Goal: Transaction & Acquisition: Obtain resource

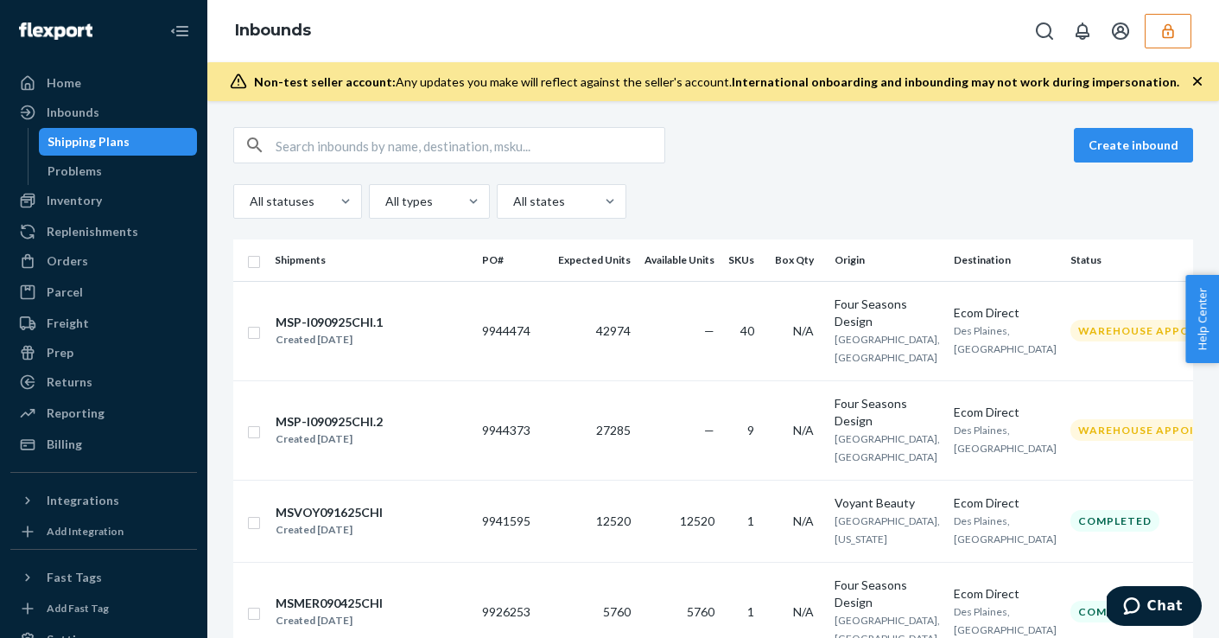
click at [1172, 45] on button "button" at bounding box center [1168, 31] width 47 height 35
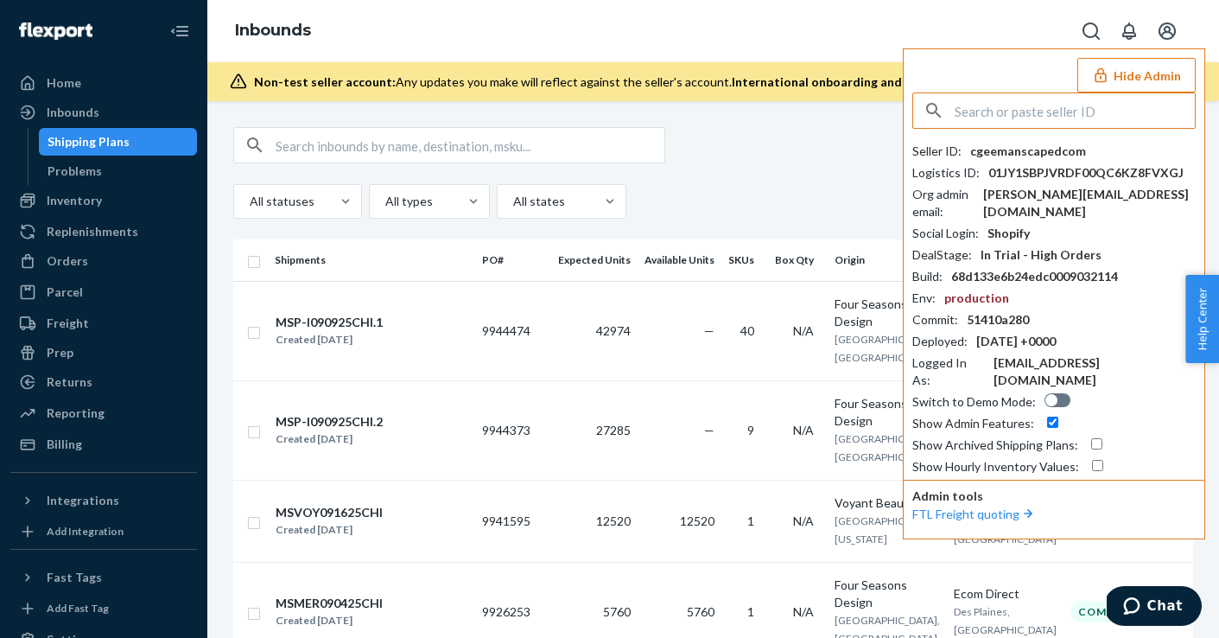
click at [1109, 122] on input "text" at bounding box center [1075, 110] width 240 height 35
type input "j"
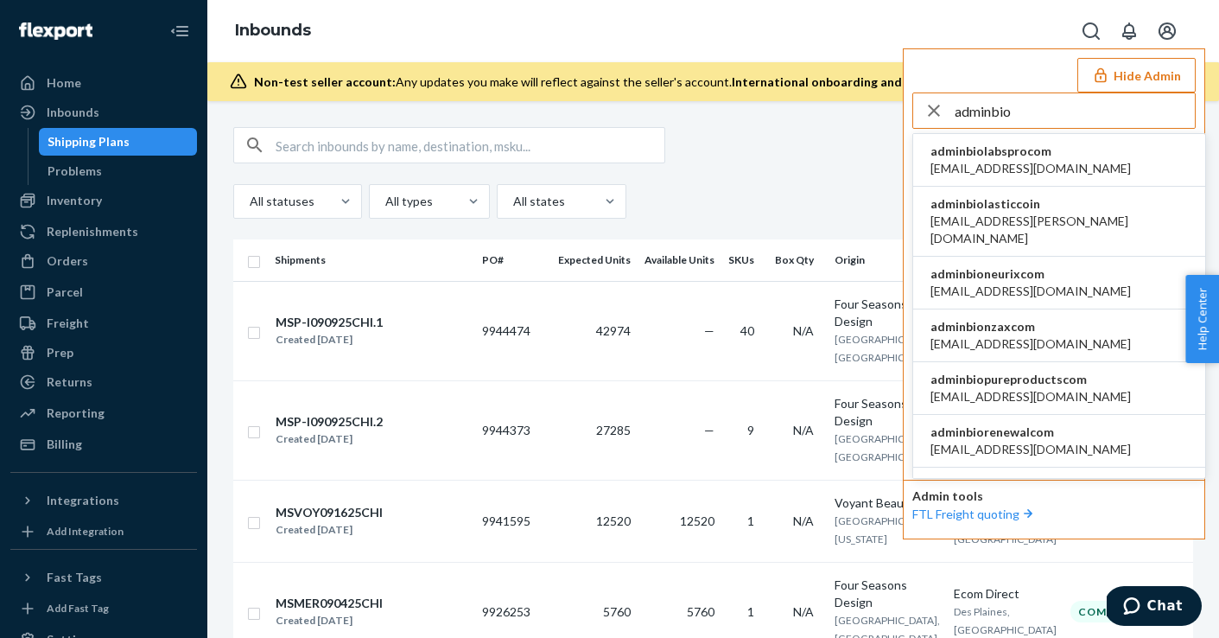
type input "adminbio"
click at [1080, 165] on li "adminbiolabsprocom [EMAIL_ADDRESS][DOMAIN_NAME]" at bounding box center [1059, 160] width 292 height 53
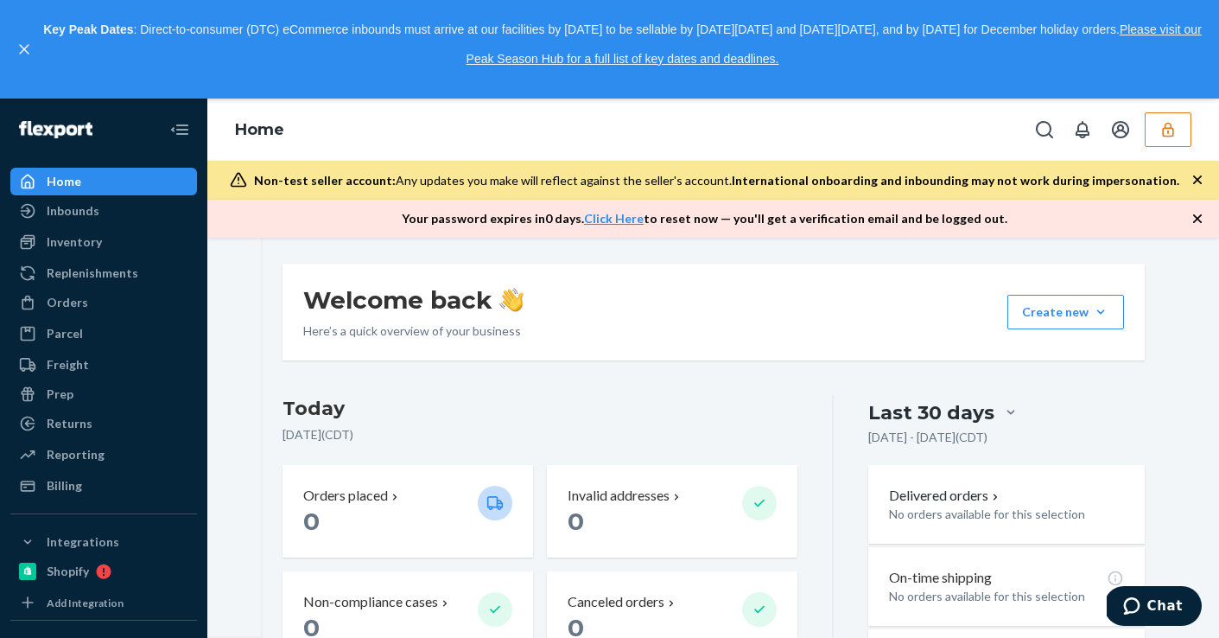
click at [1153, 125] on button "button" at bounding box center [1168, 129] width 47 height 35
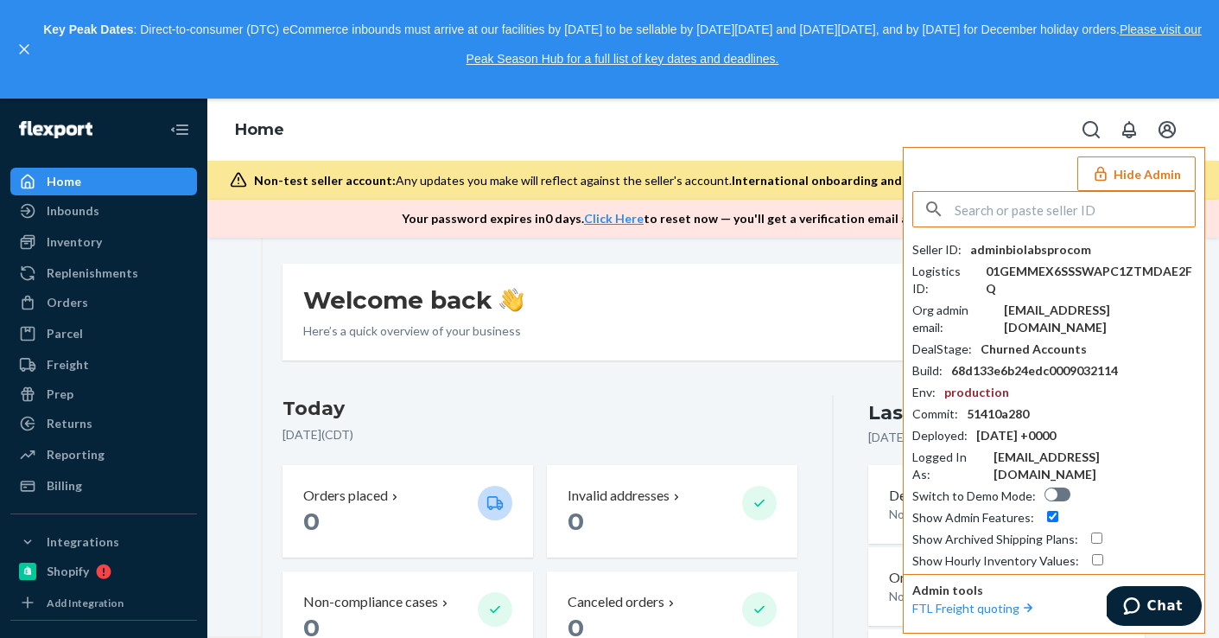
click at [1069, 209] on input "text" at bounding box center [1075, 209] width 240 height 35
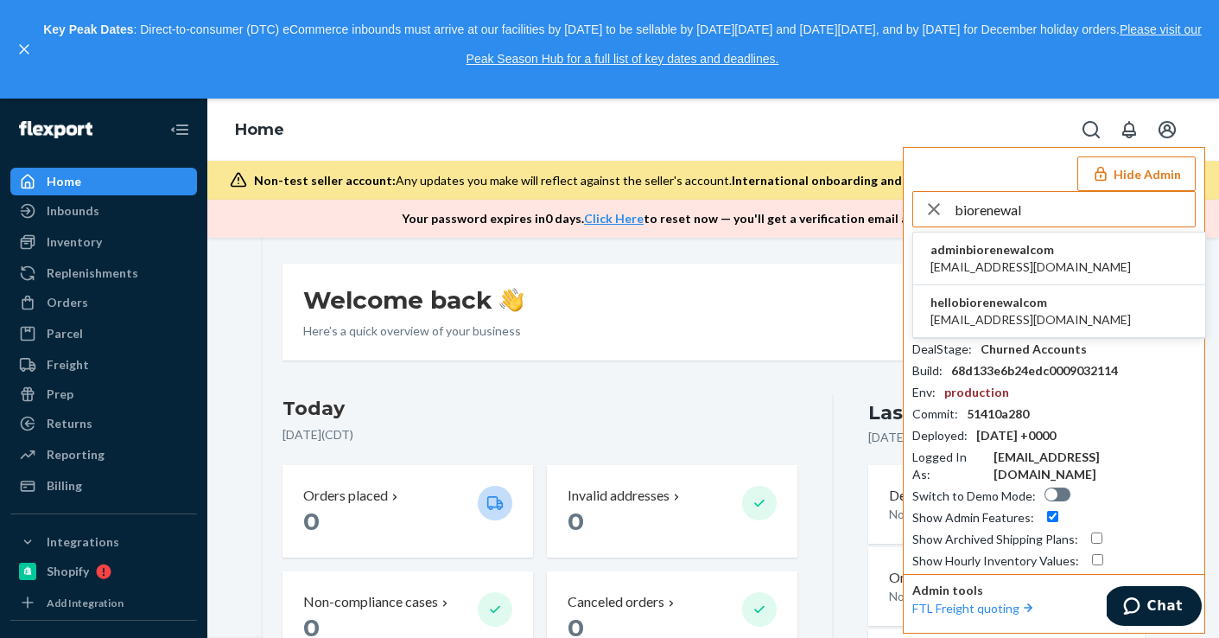
type input "biorenewal"
click at [1073, 256] on li "adminbiorenewalcom [EMAIL_ADDRESS][DOMAIN_NAME]" at bounding box center [1059, 258] width 292 height 53
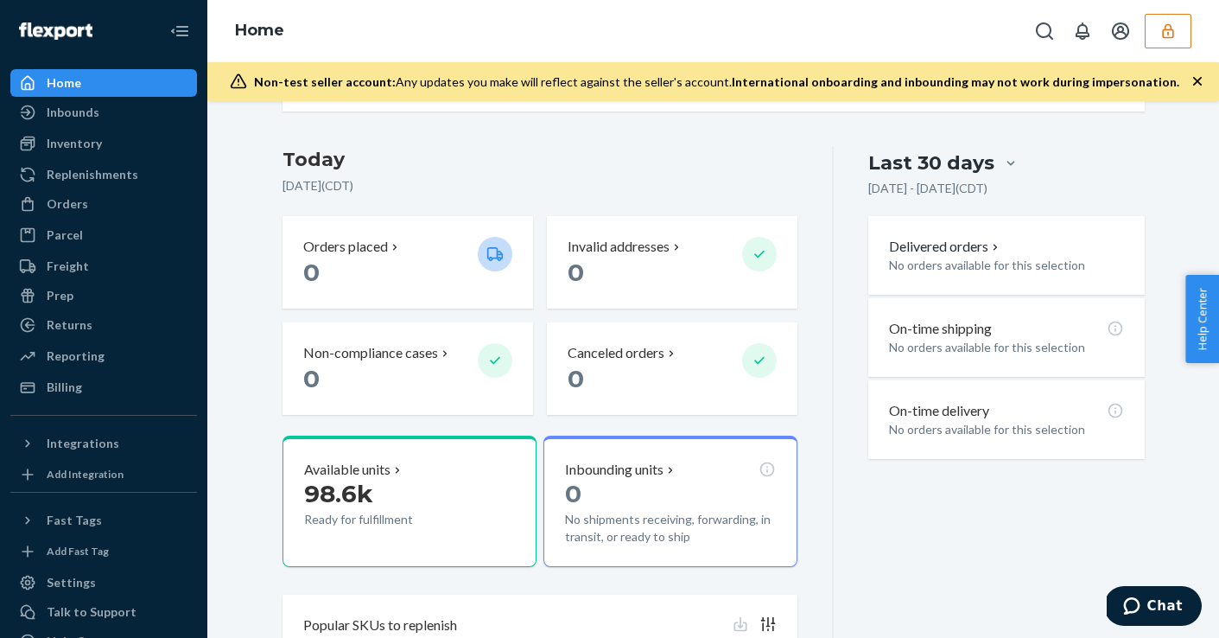
scroll to position [134, 0]
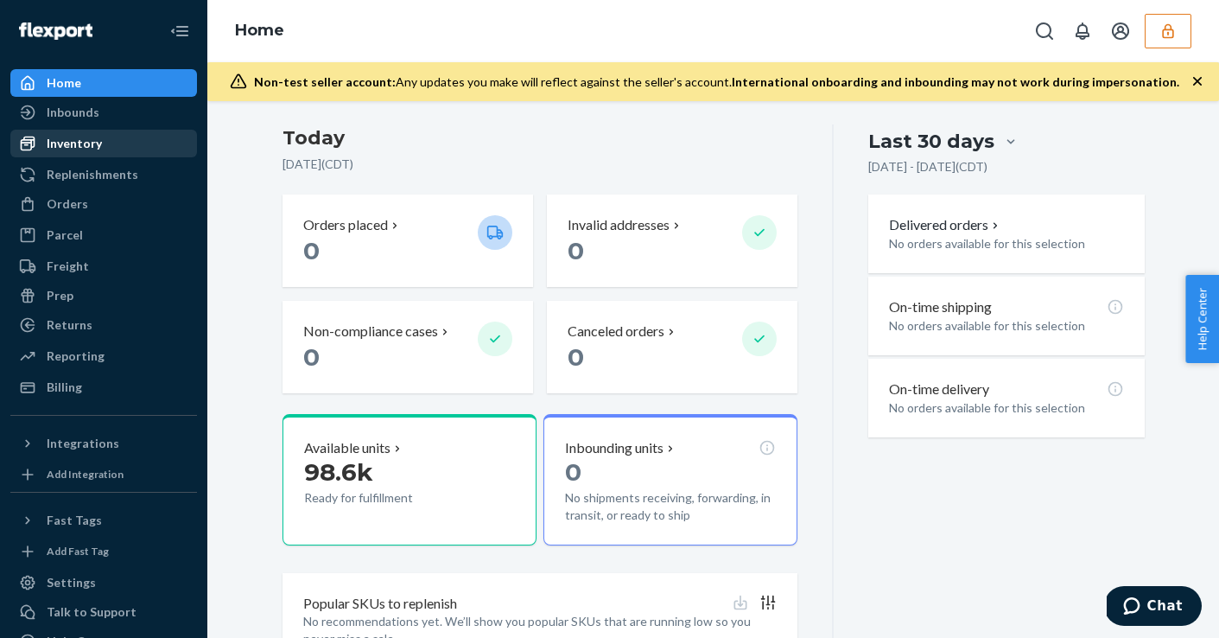
click at [135, 141] on div "Inventory" at bounding box center [103, 143] width 183 height 24
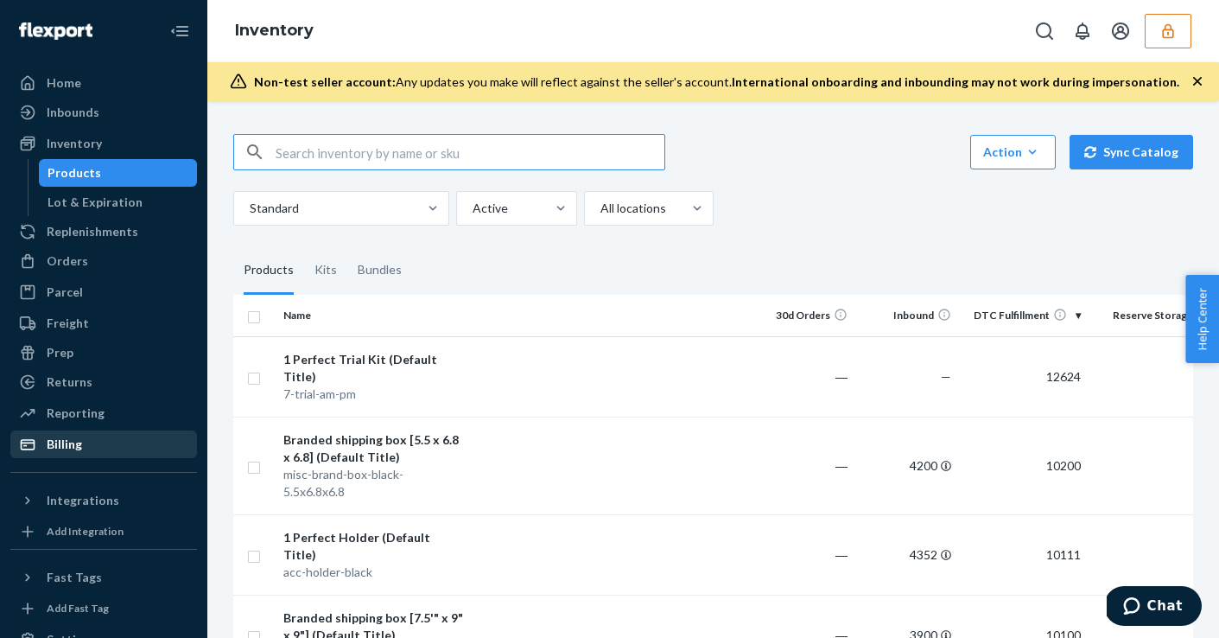
click at [134, 440] on div "Billing" at bounding box center [103, 444] width 183 height 24
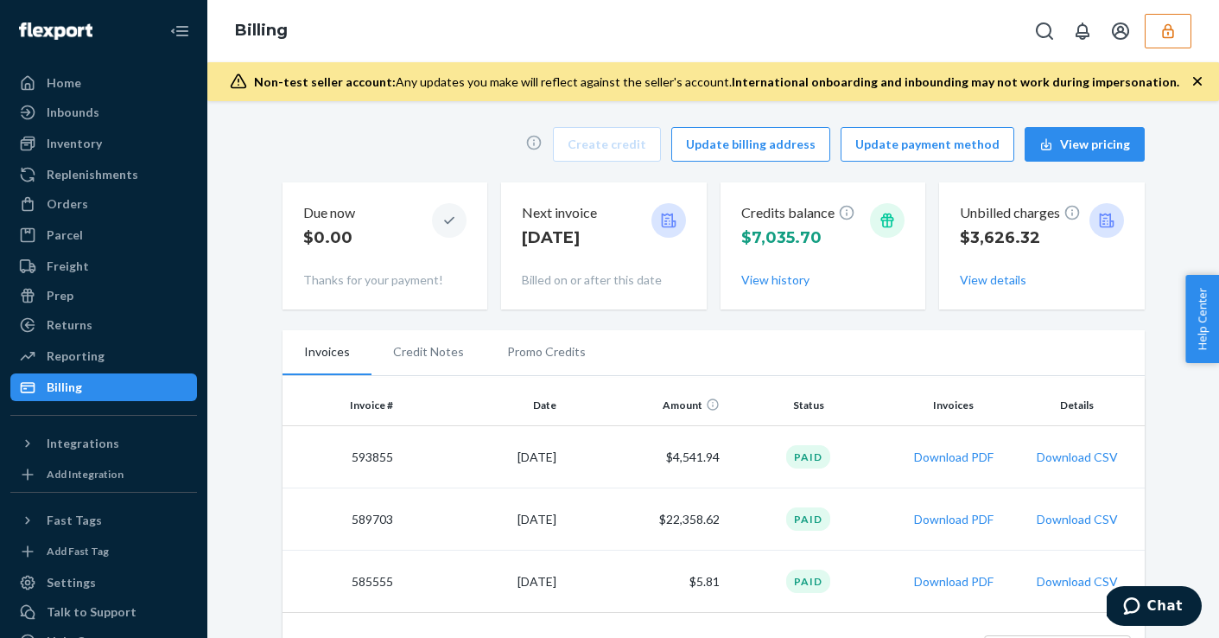
scroll to position [61, 0]
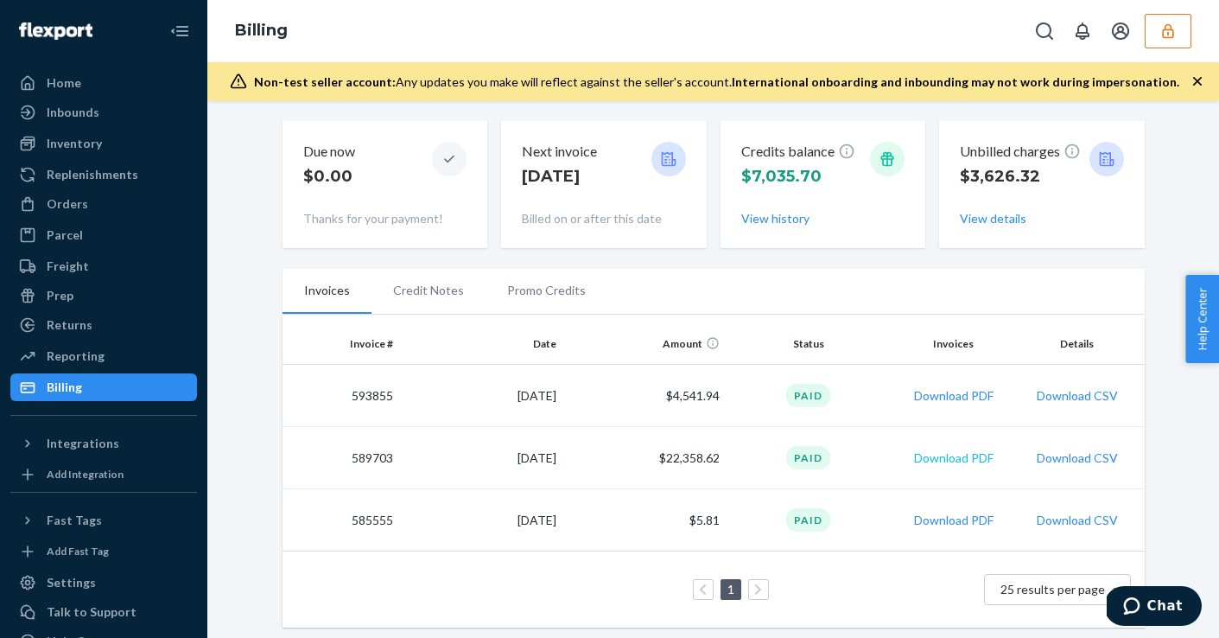
click at [976, 457] on button "Download PDF" at bounding box center [953, 457] width 79 height 17
click at [112, 144] on div "Inventory" at bounding box center [103, 143] width 183 height 24
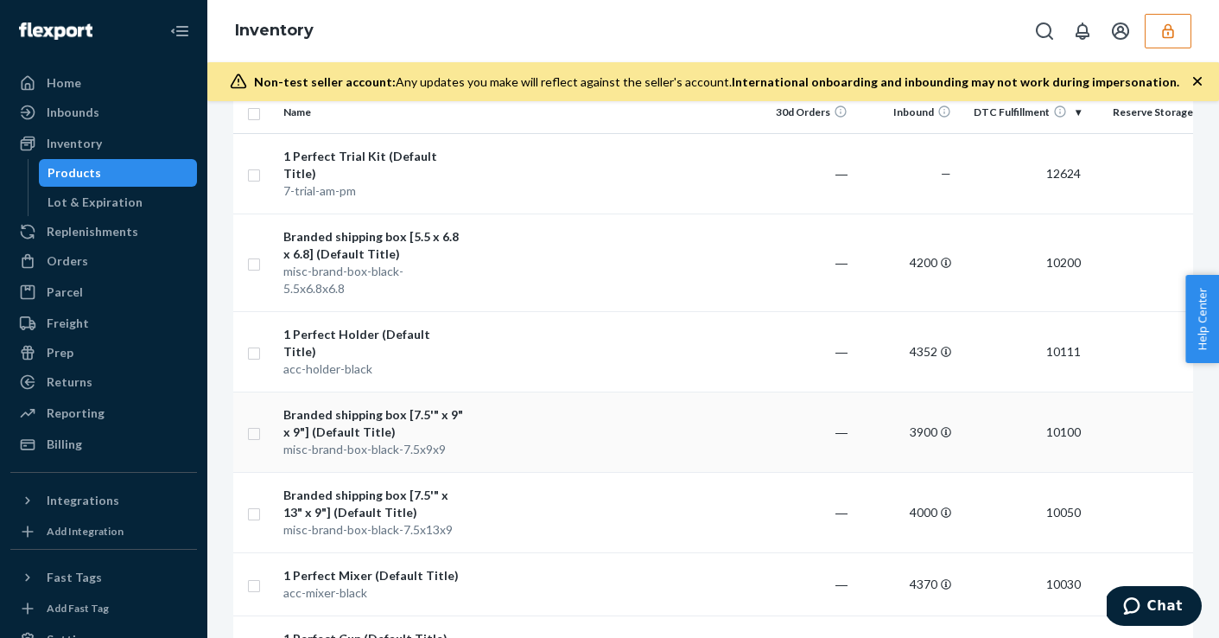
scroll to position [150, 0]
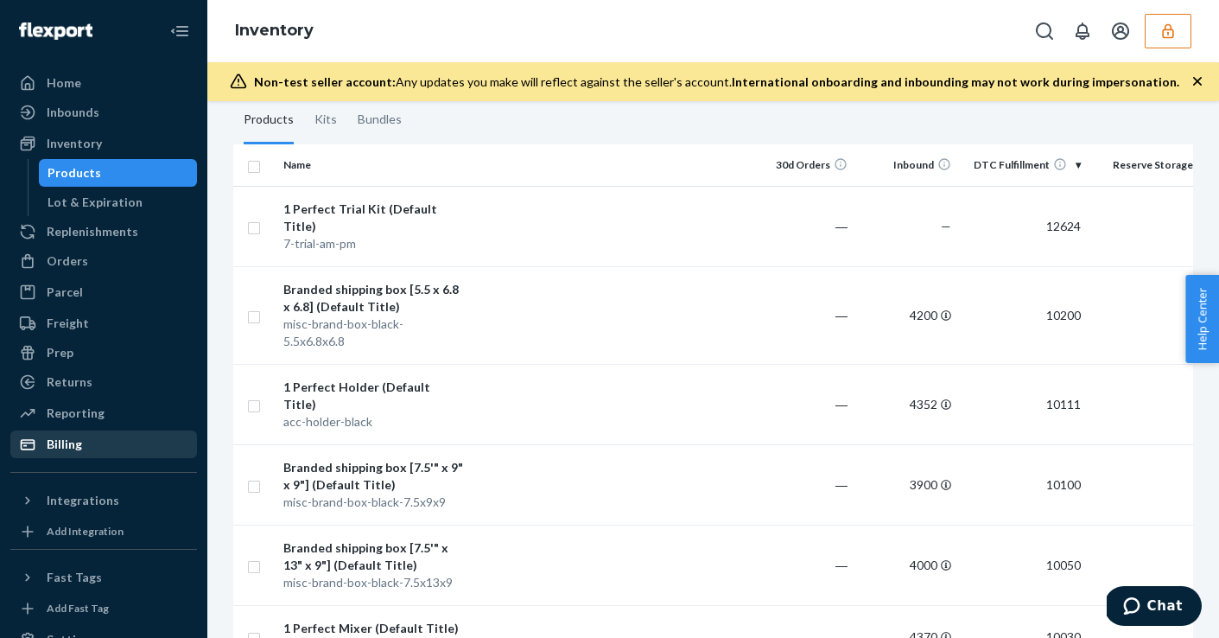
click at [100, 440] on div "Billing" at bounding box center [103, 444] width 183 height 24
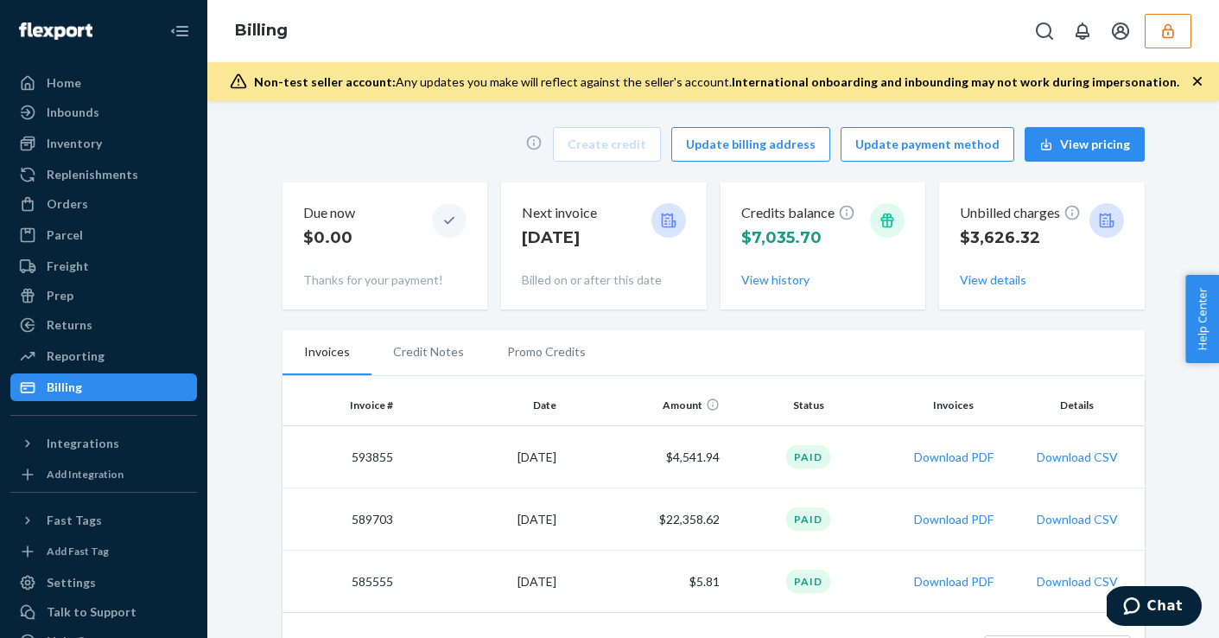
click at [583, 232] on p "Sep 25" at bounding box center [559, 237] width 75 height 22
click at [582, 232] on p "Sep 25" at bounding box center [559, 237] width 75 height 22
